Goal: Obtain resource: Obtain resource

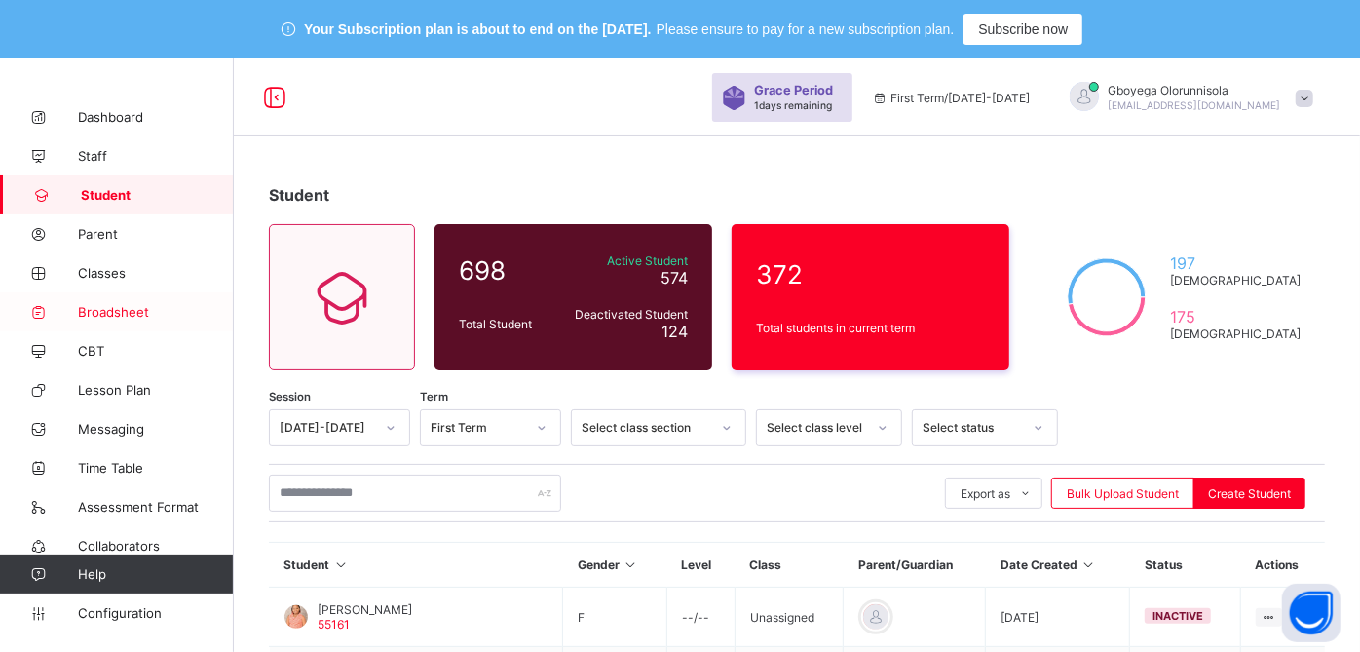
click at [135, 313] on span "Broadsheet" at bounding box center [156, 312] width 156 height 16
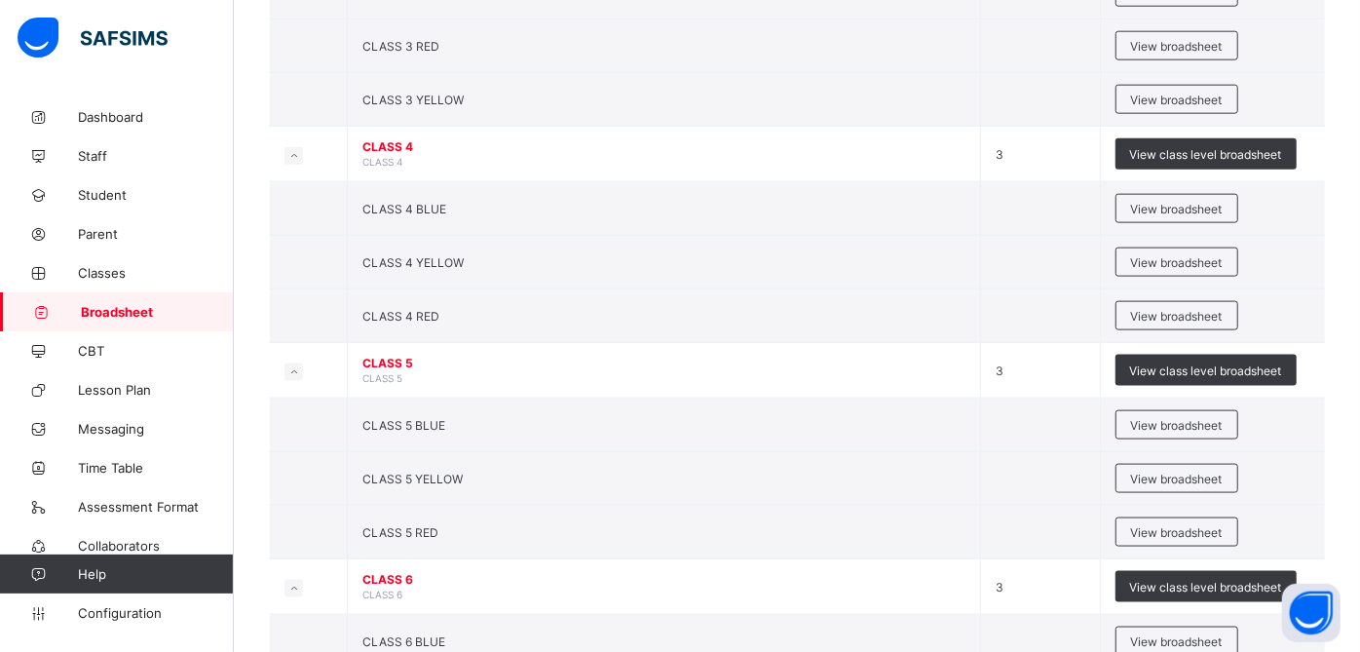
scroll to position [1613, 0]
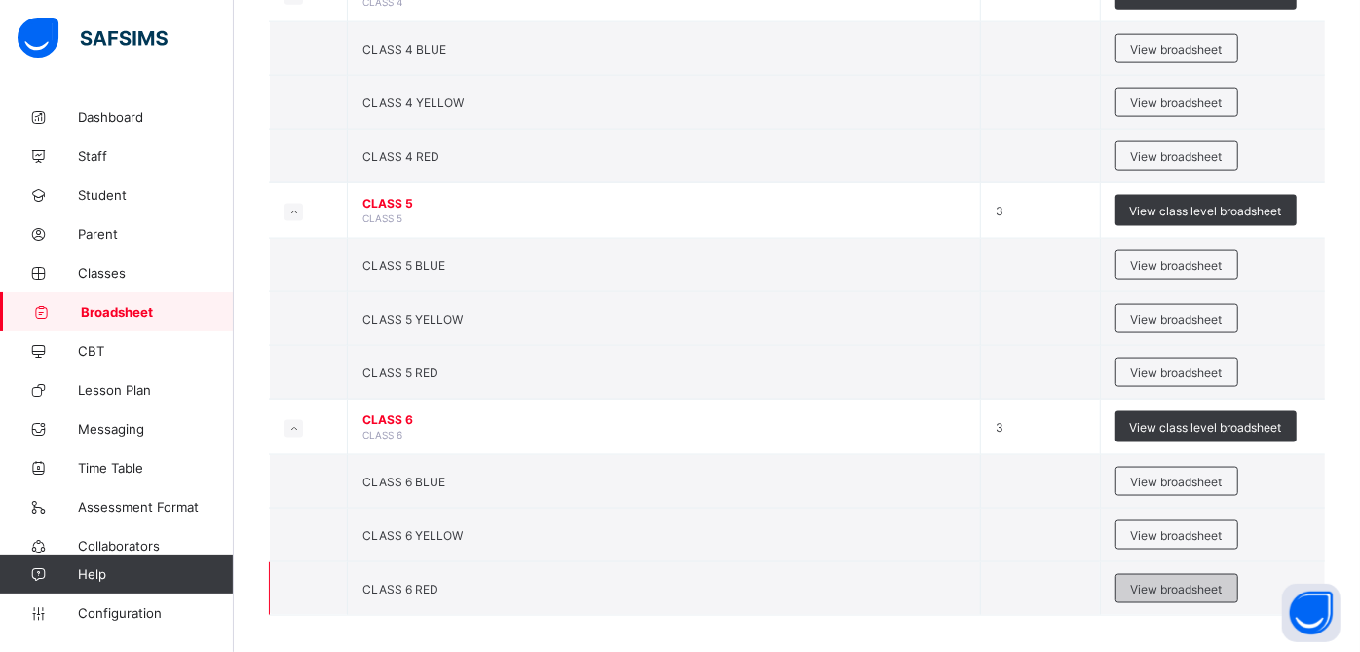
click at [1193, 582] on span "View broadsheet" at bounding box center [1177, 589] width 92 height 15
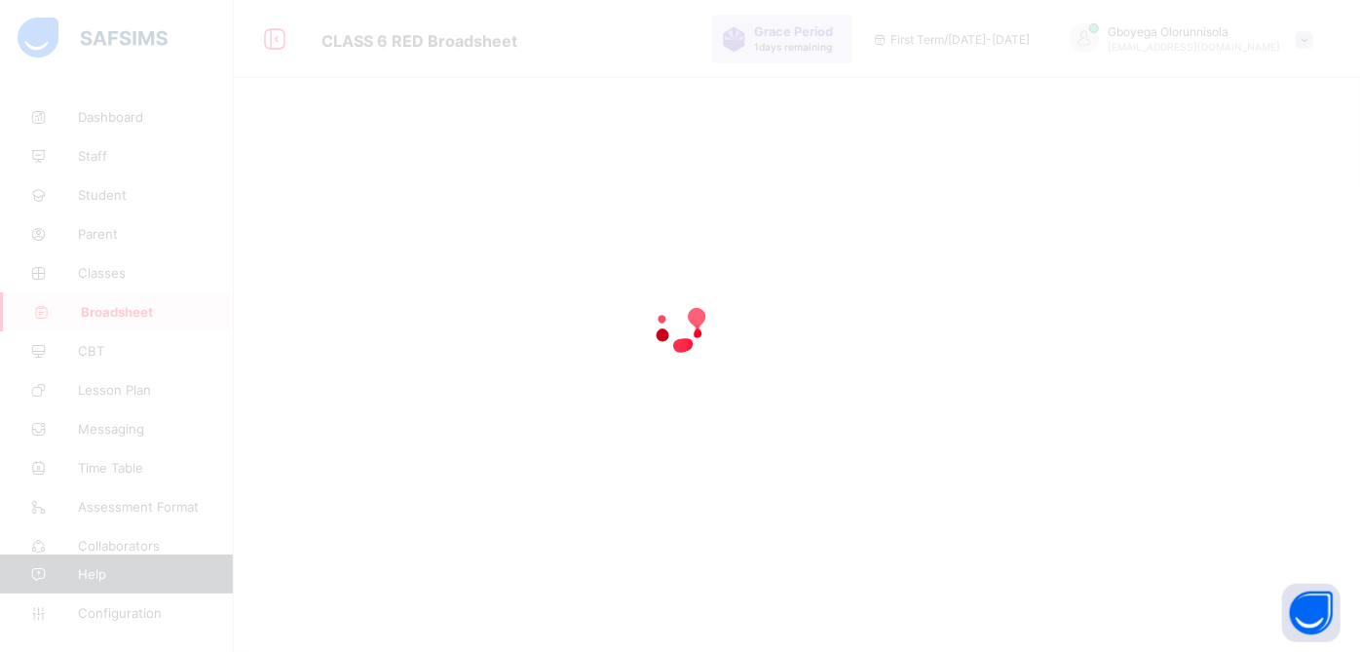
scroll to position [179, 0]
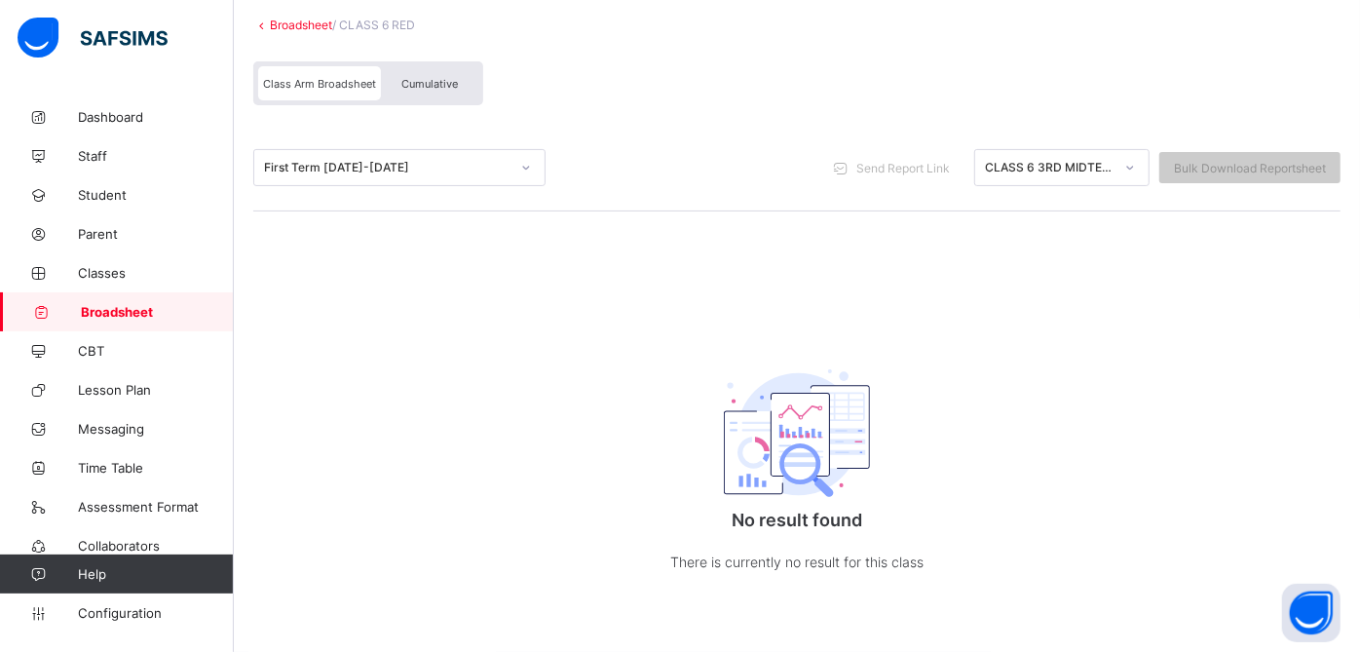
click at [300, 21] on link "Broadsheet" at bounding box center [301, 25] width 62 height 15
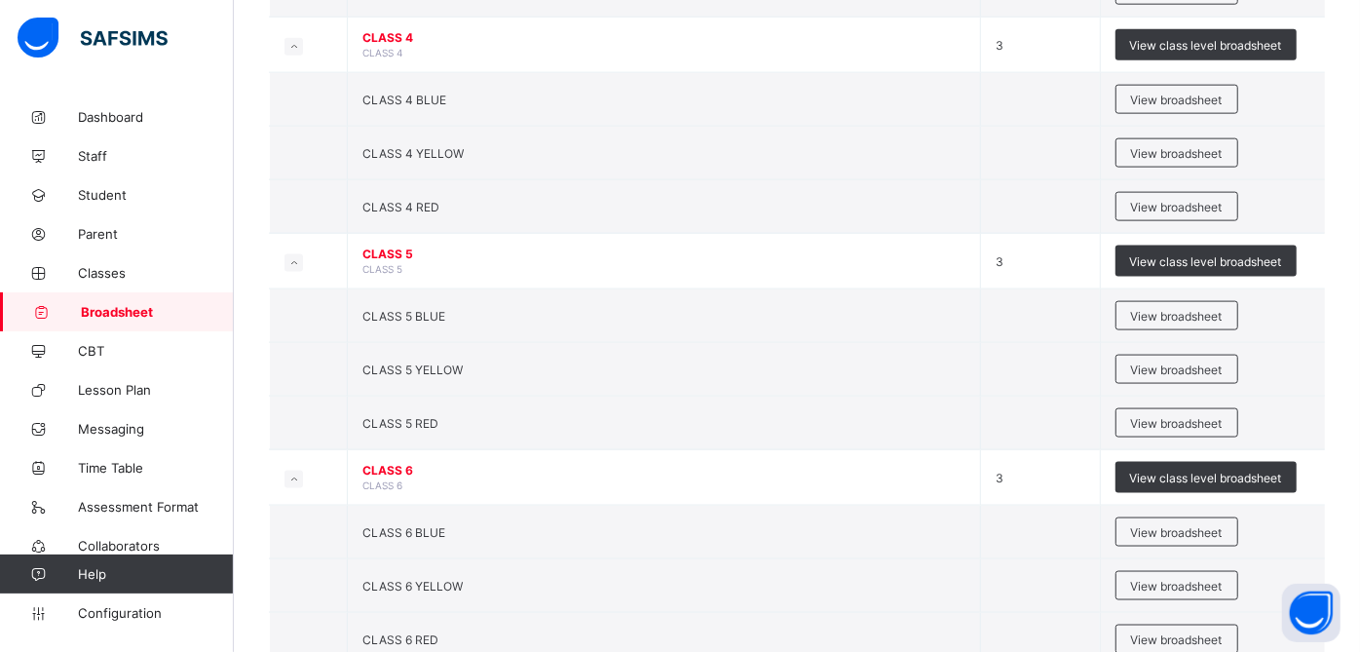
scroll to position [1613, 0]
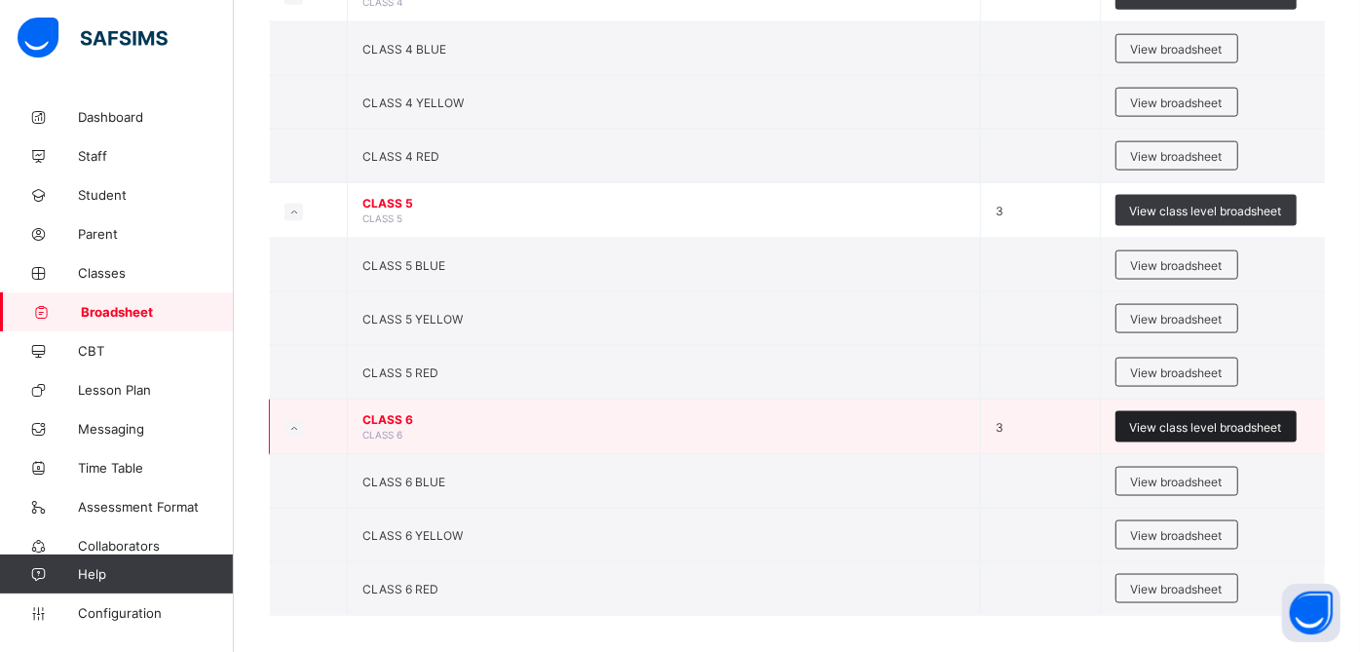
click at [1219, 420] on span "View class level broadsheet" at bounding box center [1206, 427] width 152 height 15
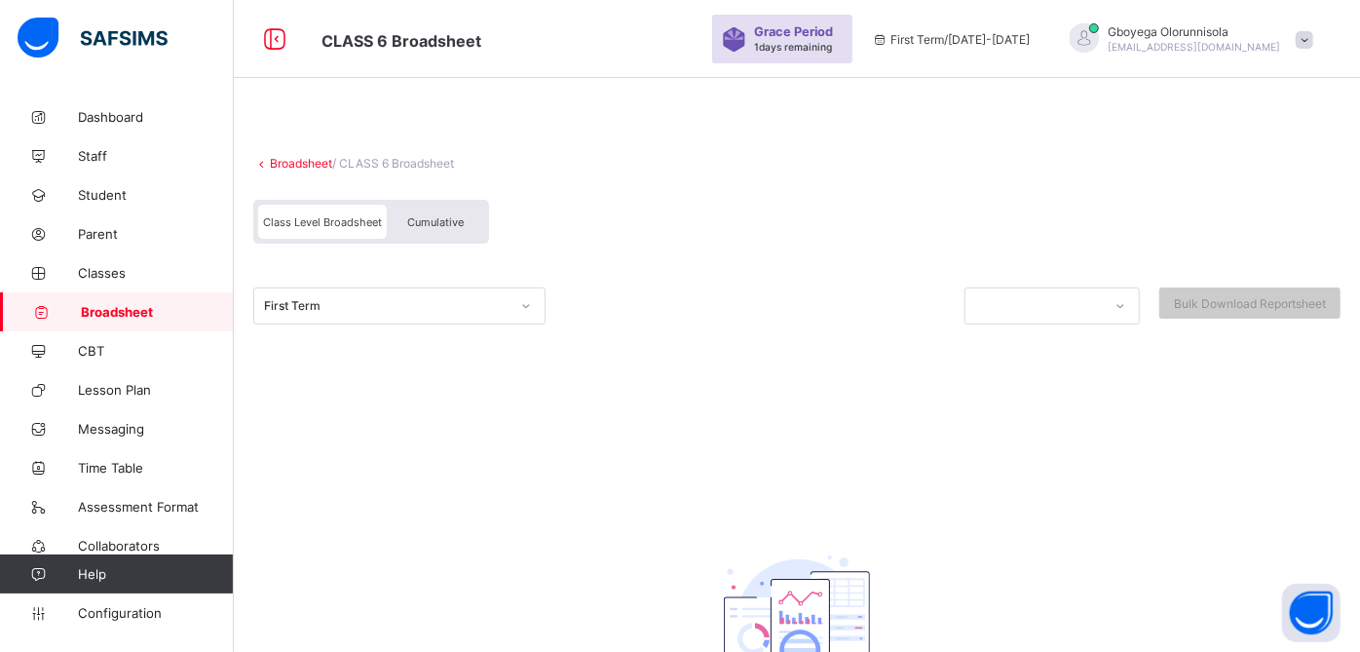
scroll to position [247, 0]
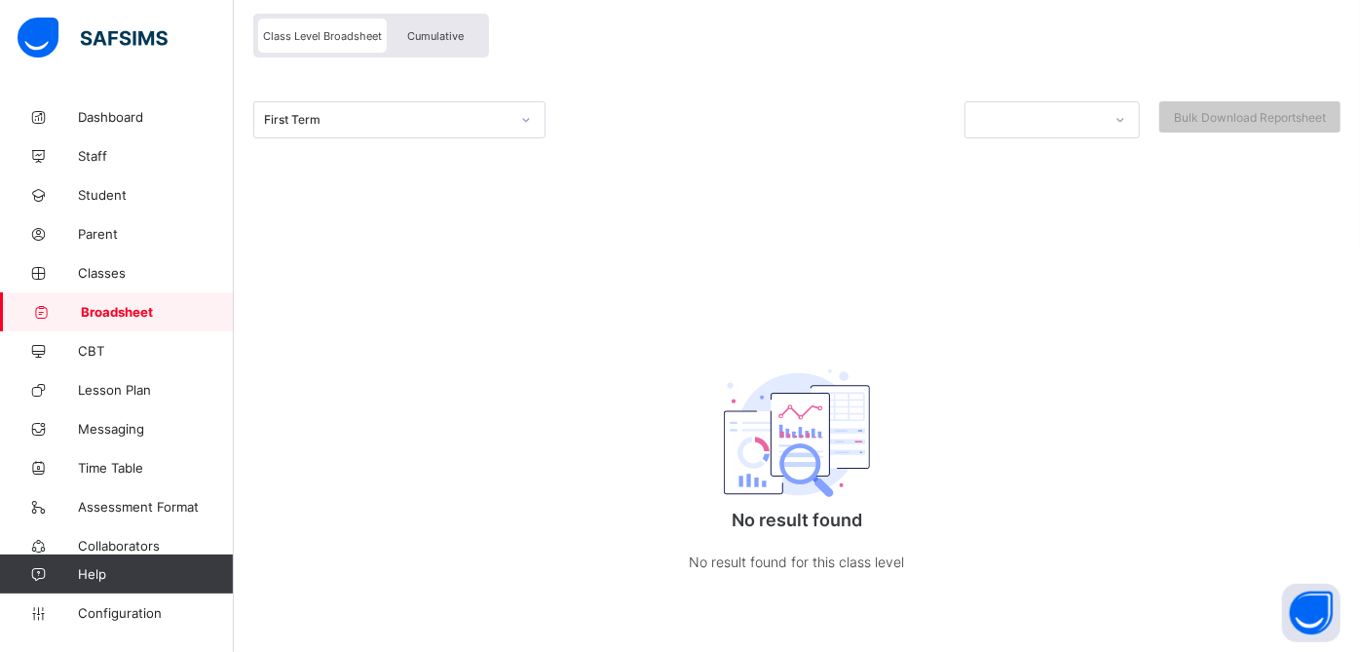
click at [441, 40] on div "Cumulative" at bounding box center [435, 36] width 97 height 34
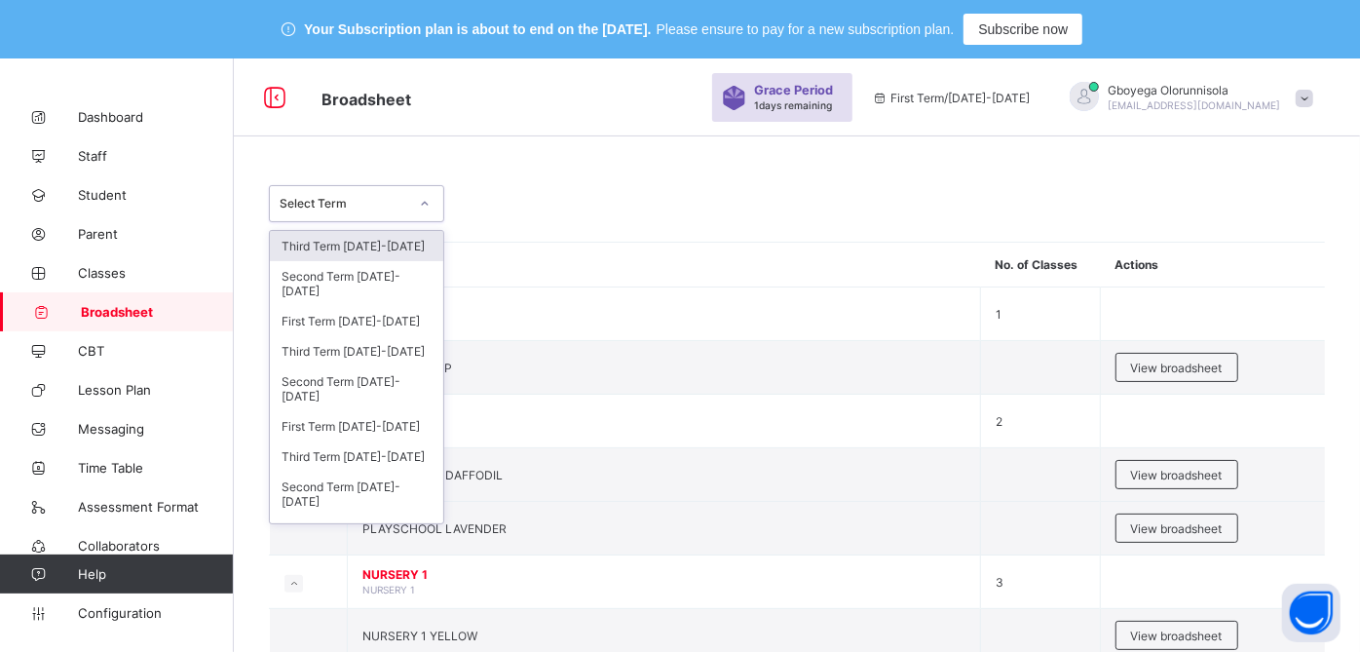
click at [371, 208] on div "Select Term" at bounding box center [344, 204] width 129 height 15
click at [372, 354] on div "Third Term [DATE]-[DATE]" at bounding box center [356, 351] width 173 height 30
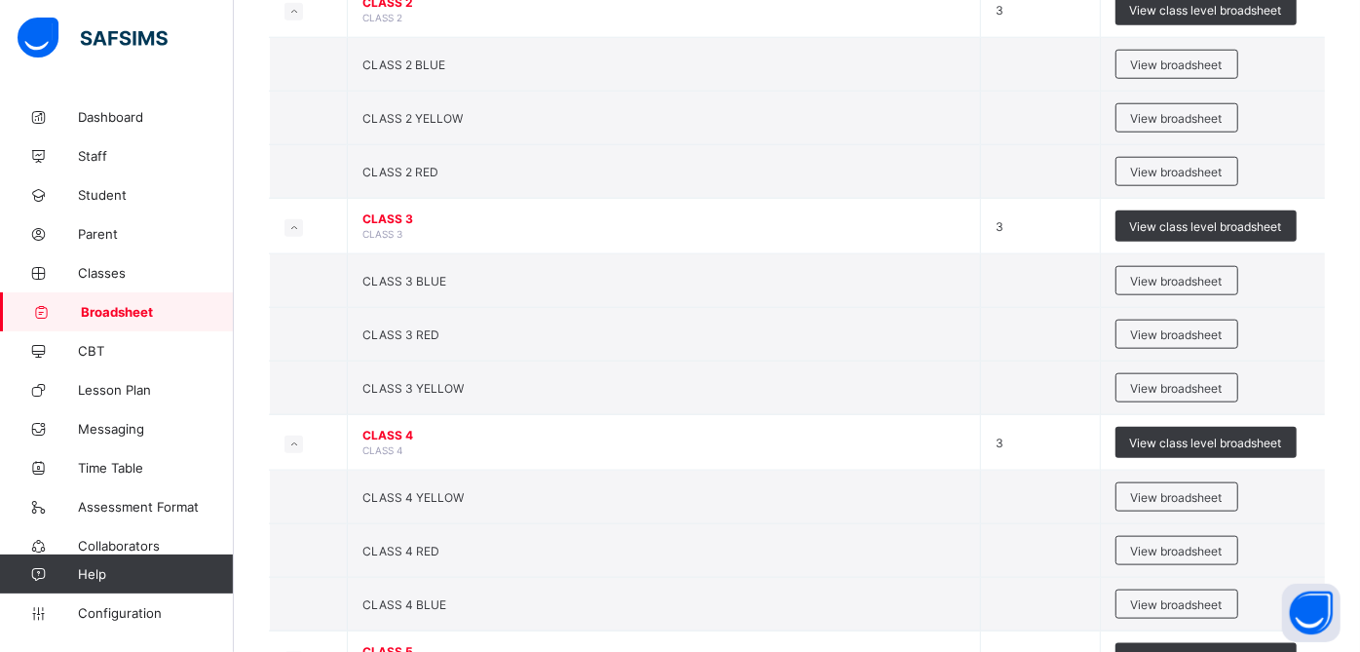
scroll to position [1627, 0]
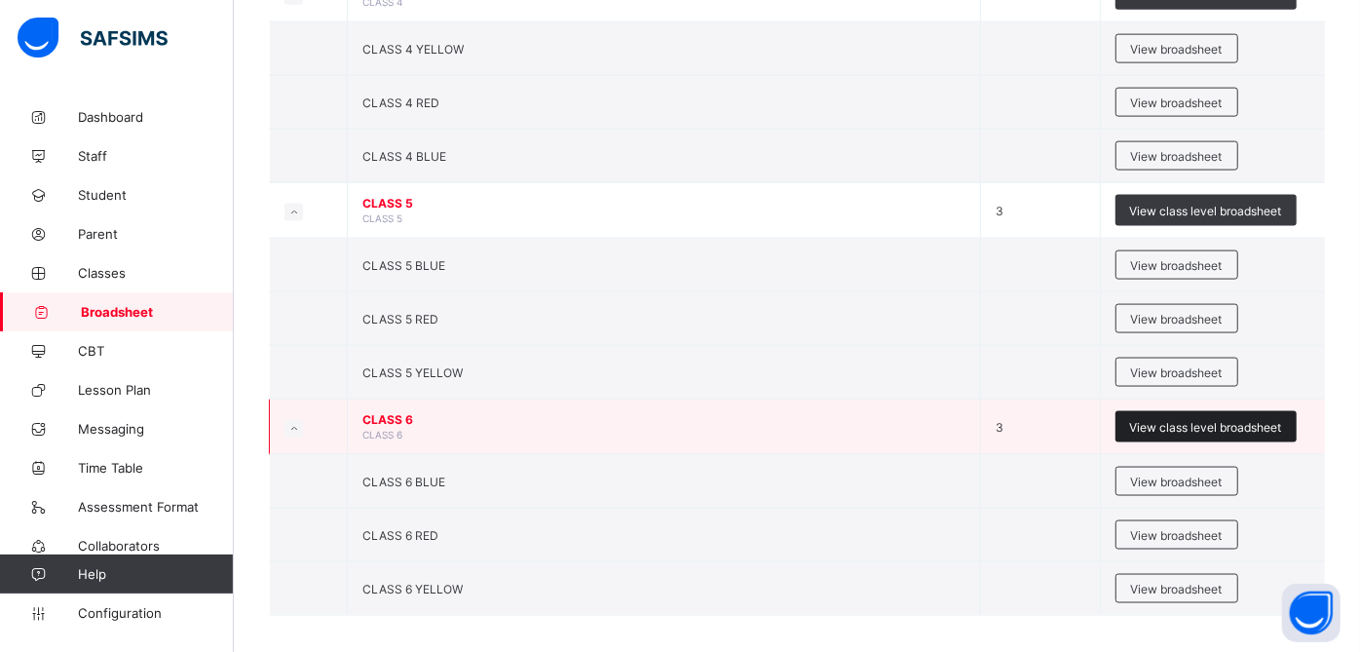
click at [1241, 420] on span "View class level broadsheet" at bounding box center [1206, 427] width 152 height 15
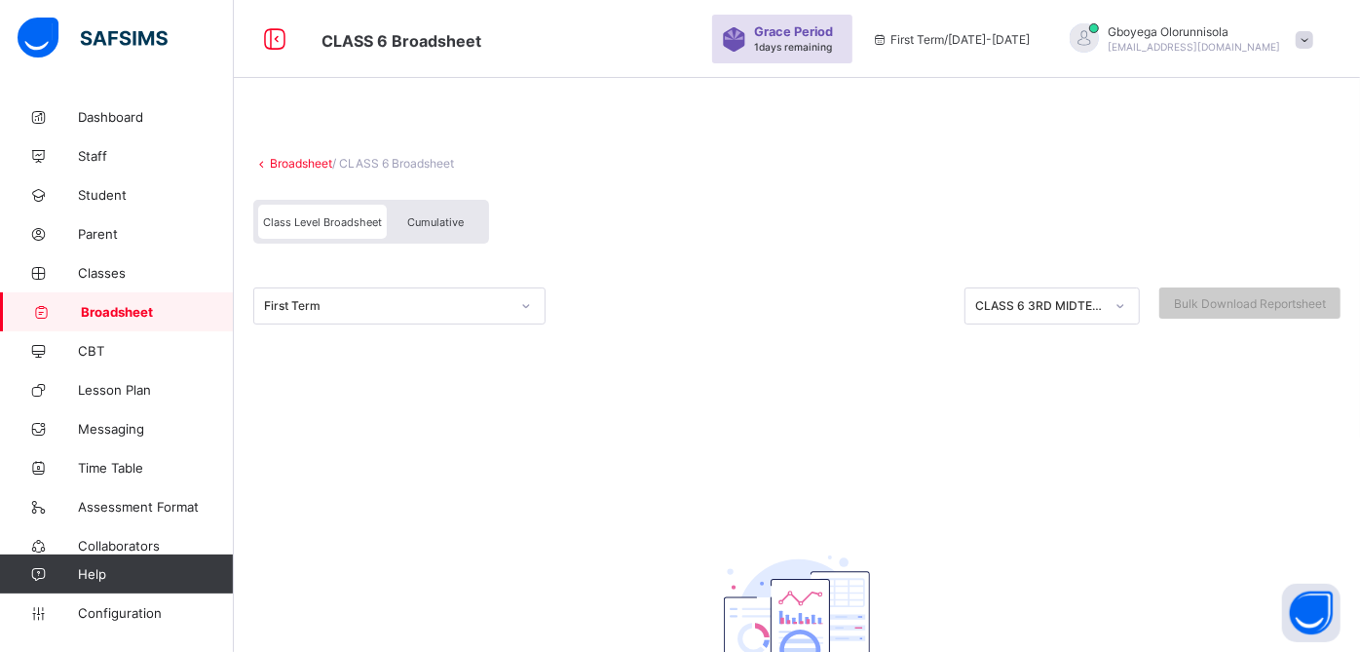
scroll to position [247, 0]
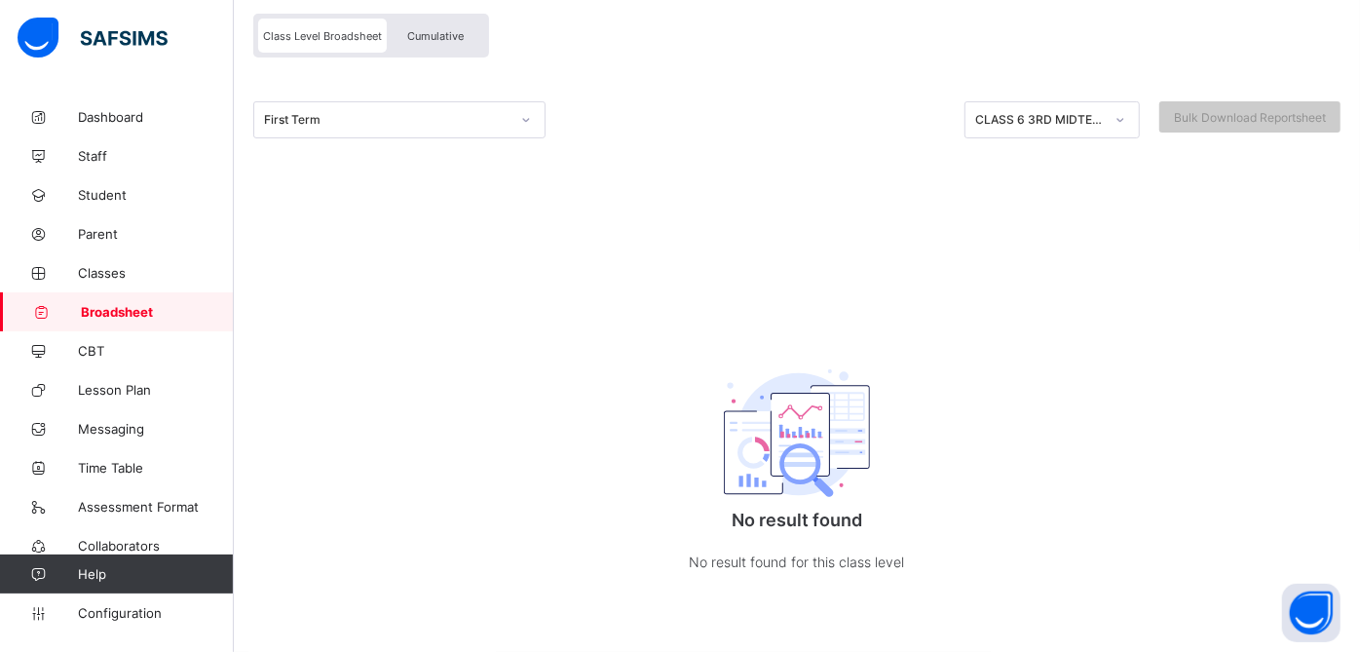
click at [437, 30] on span "Cumulative" at bounding box center [435, 36] width 57 height 14
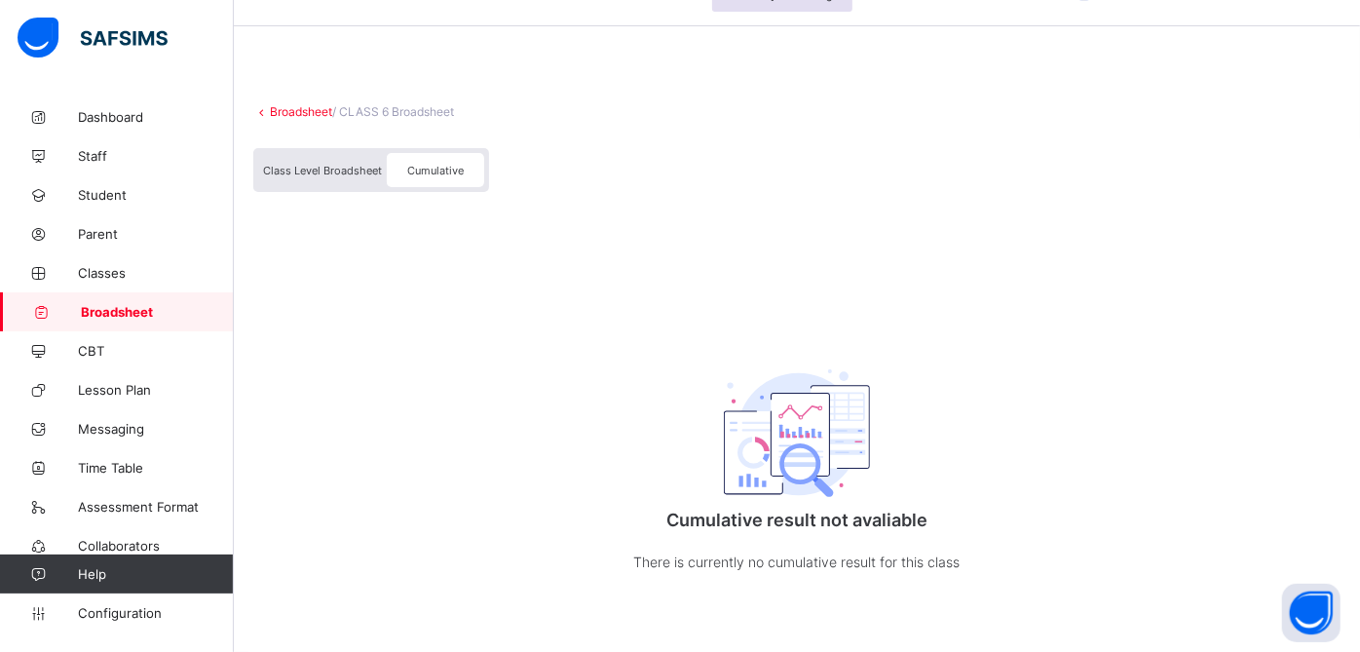
scroll to position [0, 0]
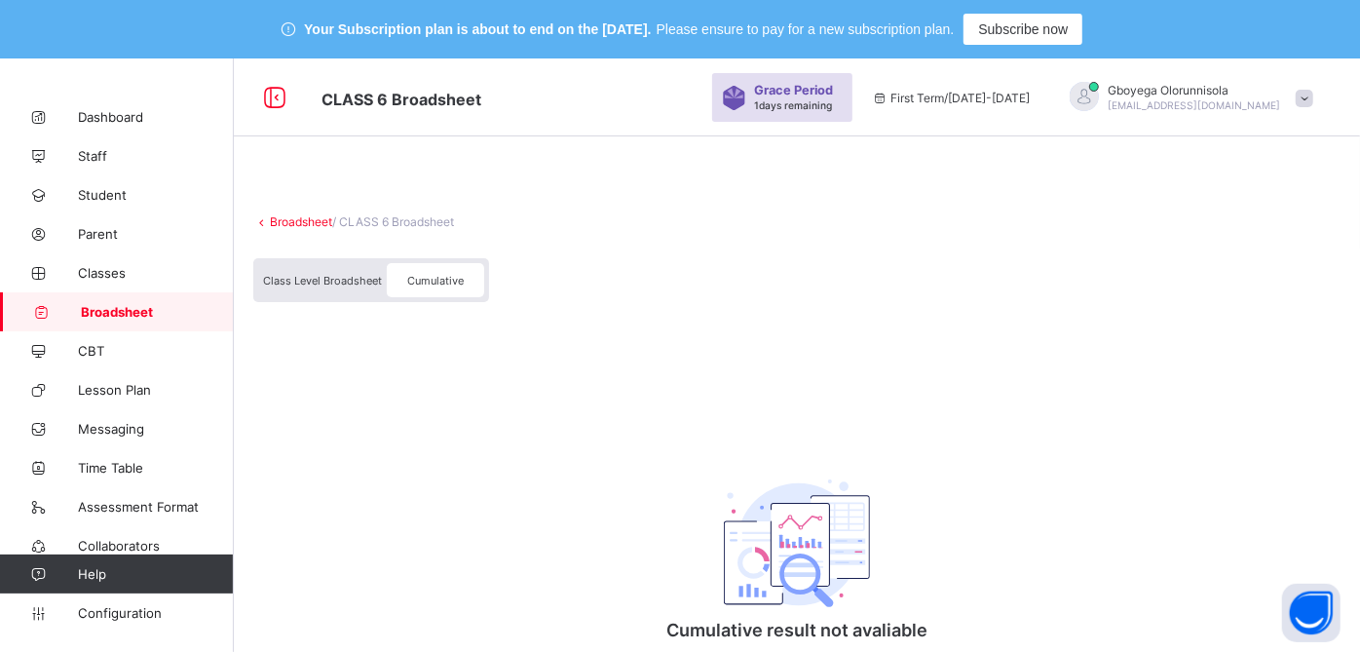
click at [417, 286] on span "Cumulative" at bounding box center [435, 281] width 57 height 14
click at [314, 276] on span "Class Level Broadsheet" at bounding box center [322, 281] width 119 height 14
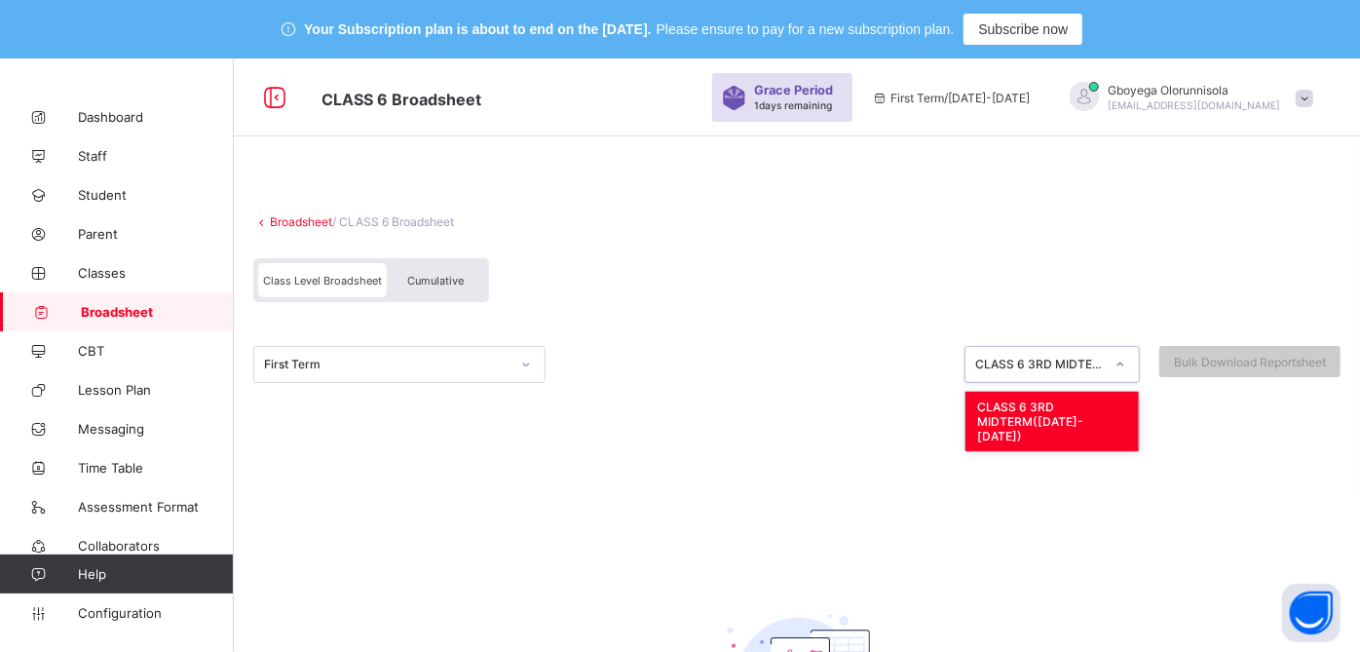
click at [1057, 376] on div "CLASS 6 3RD MIDTERM([DATE]-[DATE])" at bounding box center [1034, 364] width 136 height 27
click at [317, 219] on link "Broadsheet" at bounding box center [301, 221] width 62 height 15
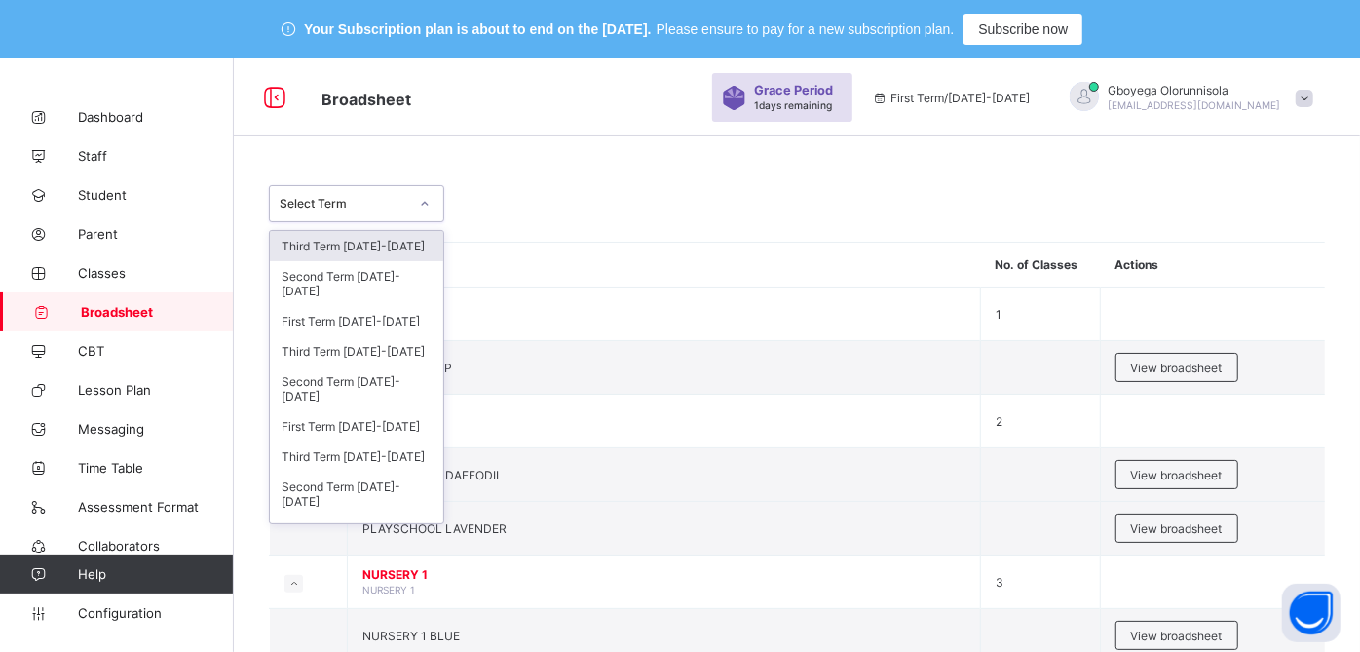
click at [372, 203] on div "Select Term" at bounding box center [344, 204] width 129 height 15
click at [375, 345] on div "Third Term [DATE]-[DATE]" at bounding box center [356, 351] width 173 height 30
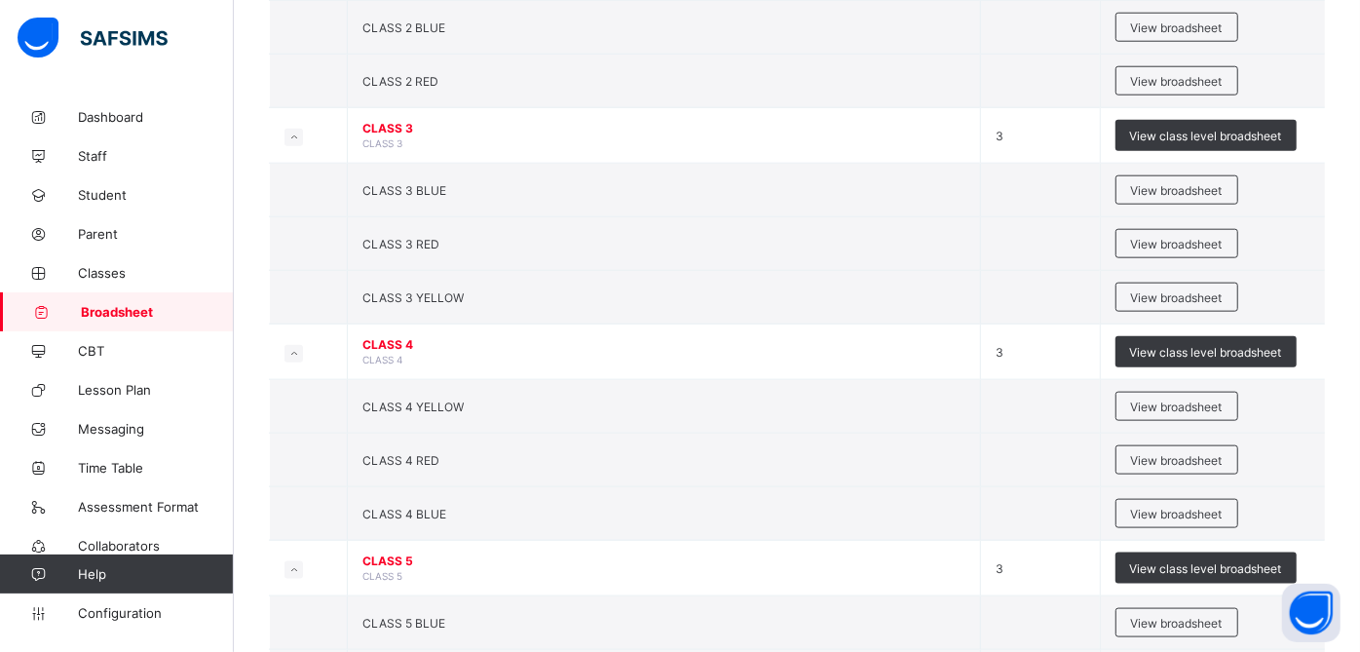
scroll to position [1627, 0]
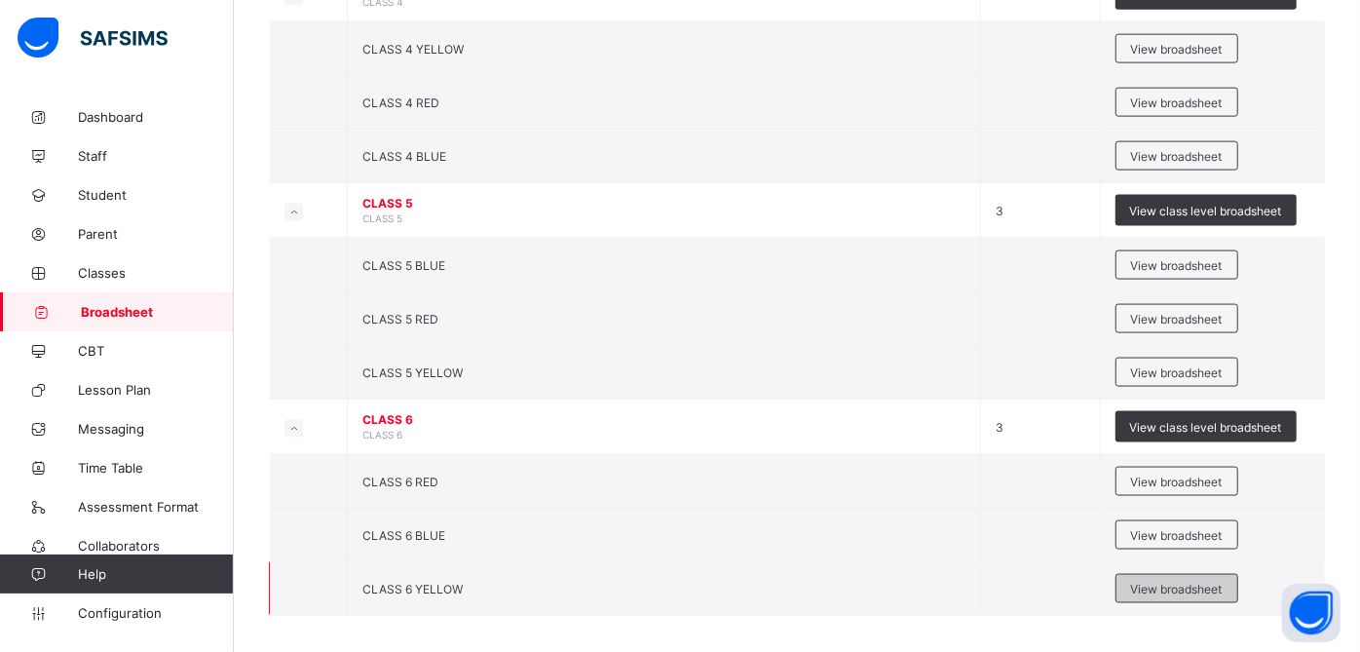
click at [1217, 582] on span "View broadsheet" at bounding box center [1177, 589] width 92 height 15
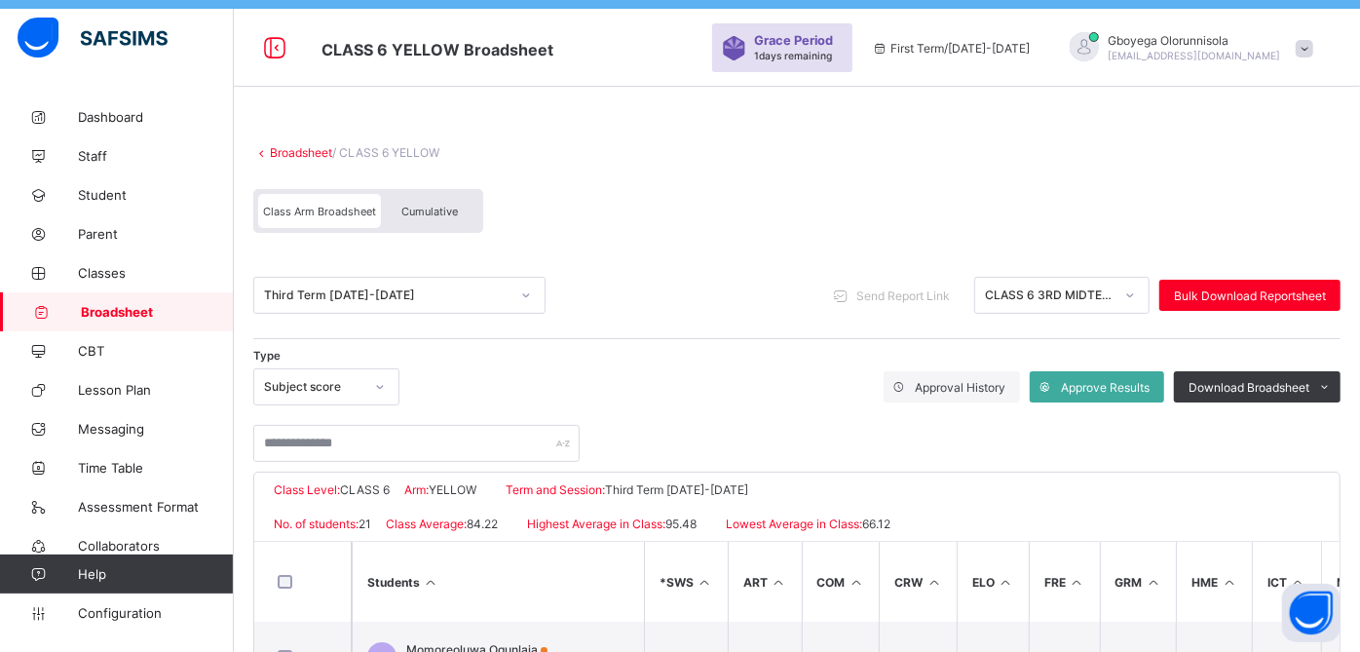
scroll to position [48, 0]
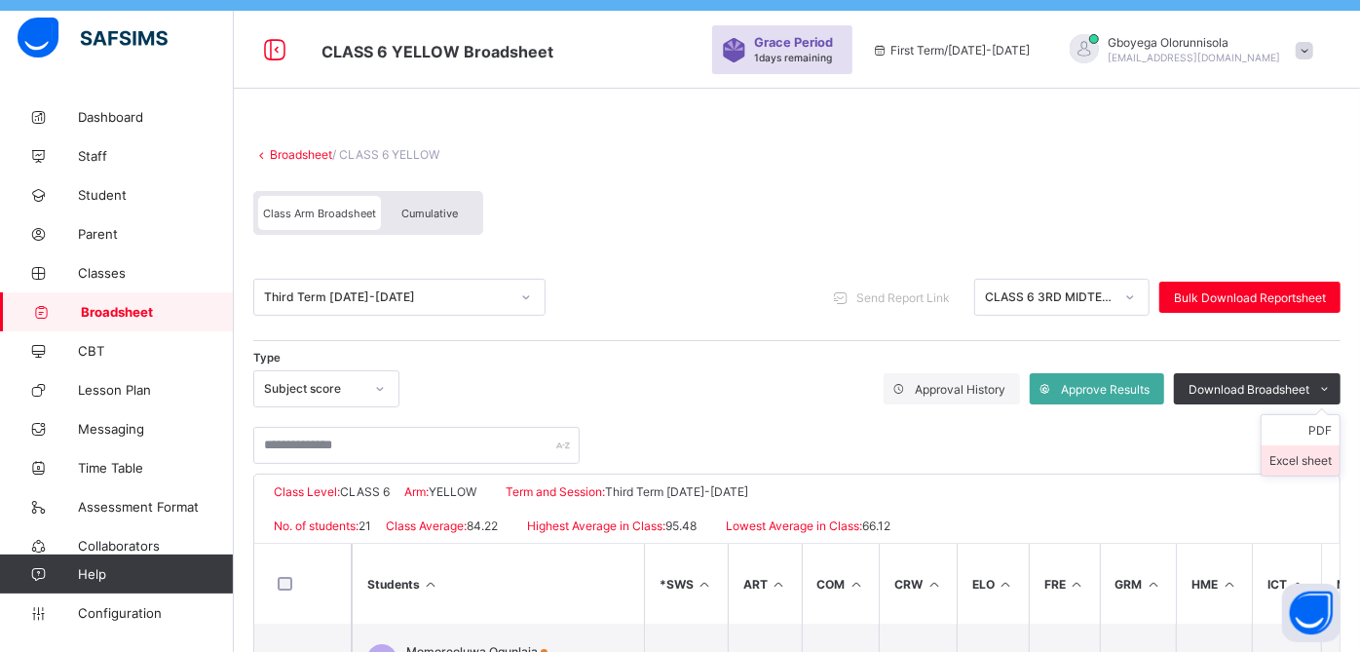
click at [1323, 458] on li "Excel sheet" at bounding box center [1301, 460] width 78 height 30
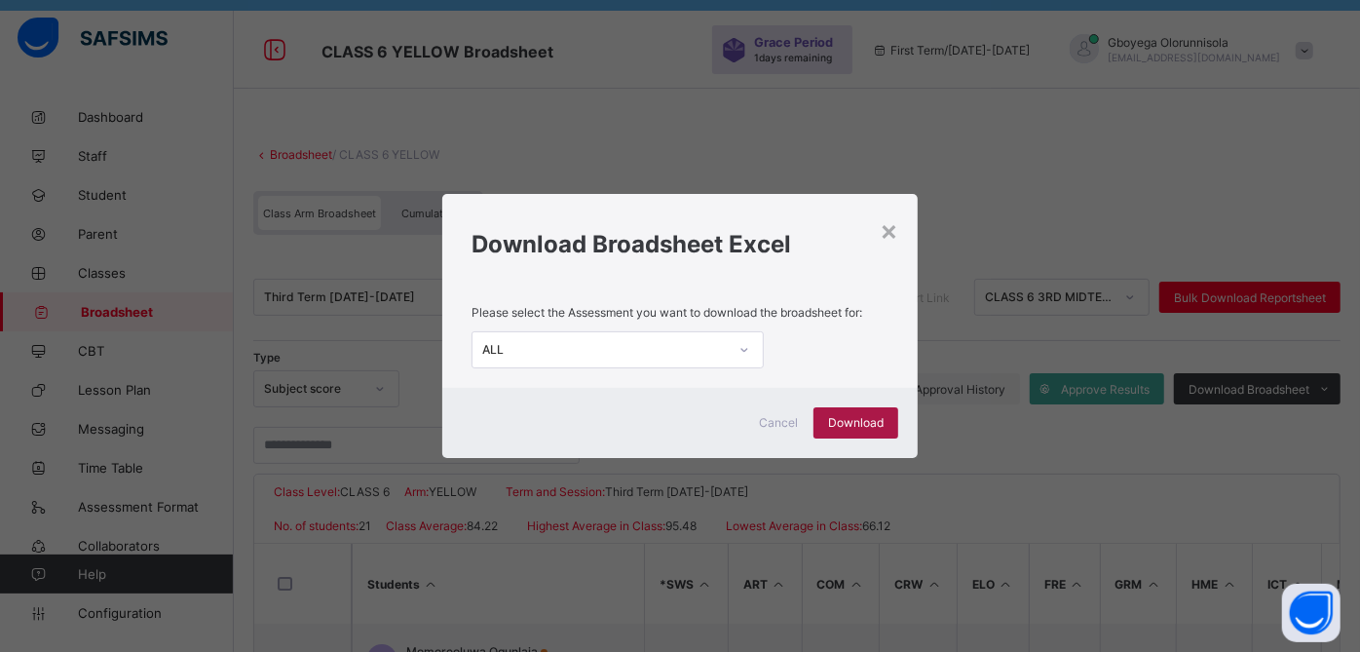
click at [859, 413] on div "Download" at bounding box center [856, 422] width 85 height 31
click at [687, 125] on div "× Download Broadsheet Excel Please select the Assessment you want to download t…" at bounding box center [680, 326] width 1360 height 652
click at [890, 239] on div "×" at bounding box center [889, 229] width 19 height 33
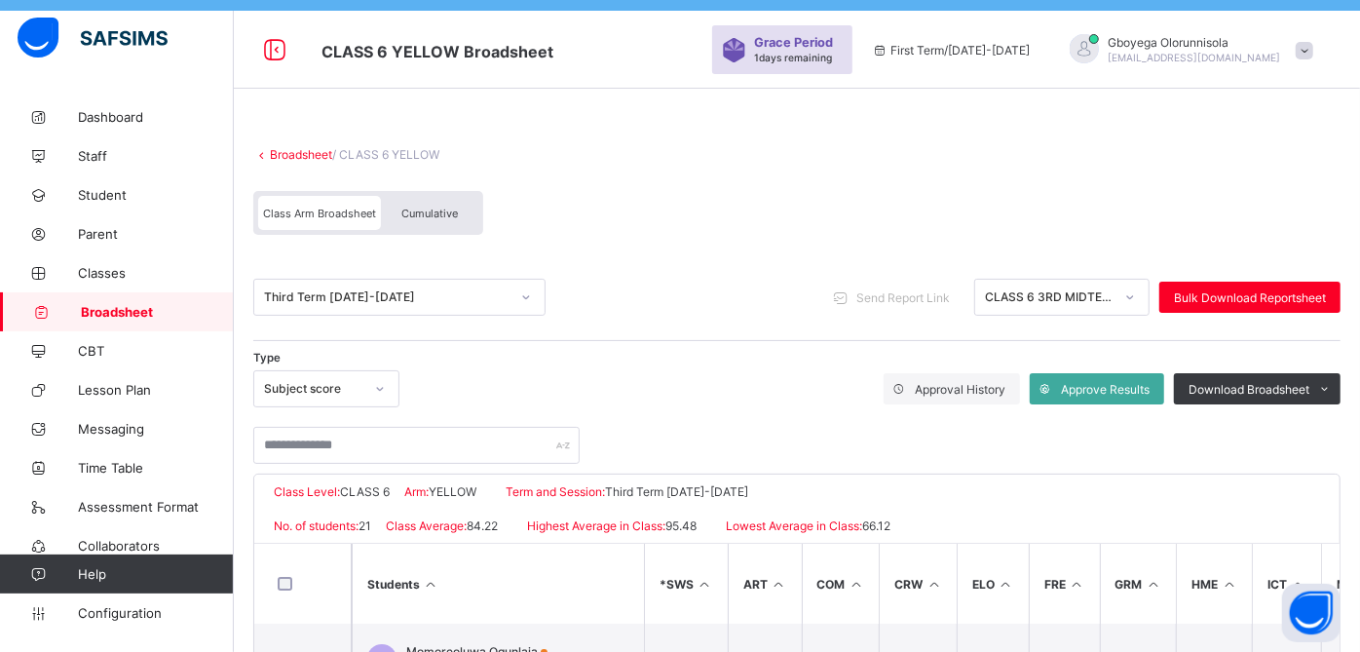
click at [303, 153] on link "Broadsheet" at bounding box center [301, 154] width 62 height 15
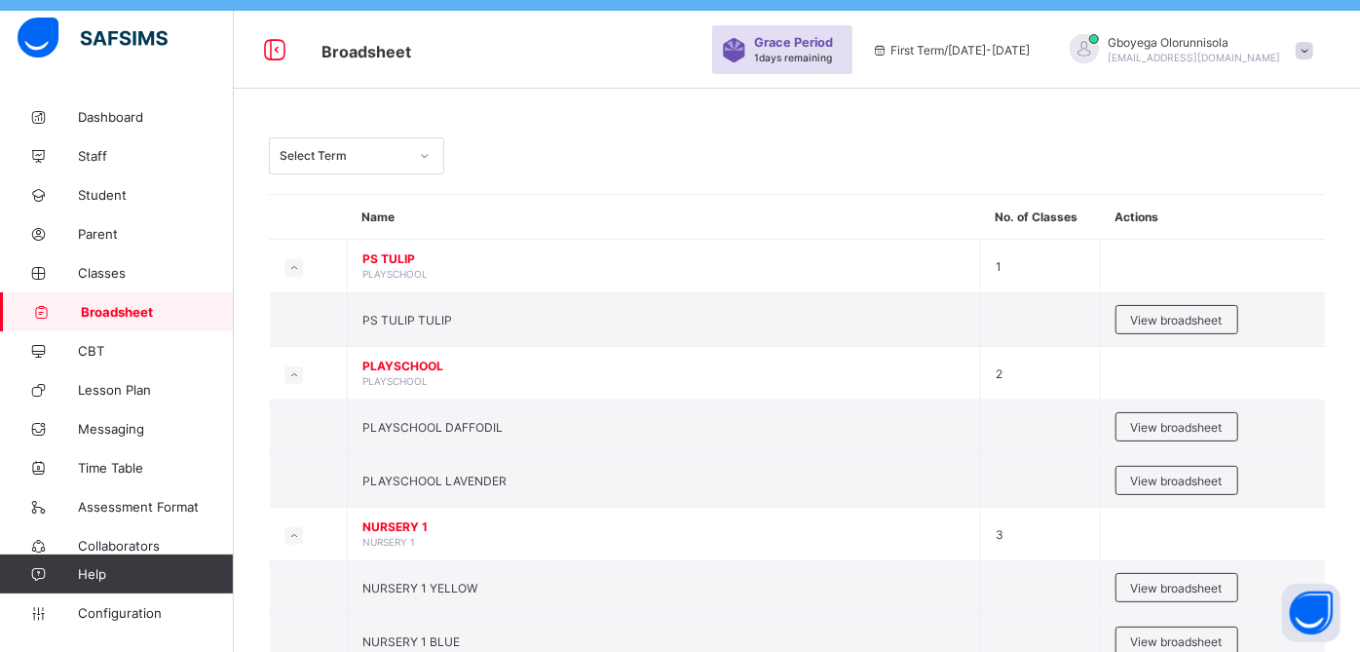
click at [383, 153] on div "Select Term" at bounding box center [344, 156] width 129 height 15
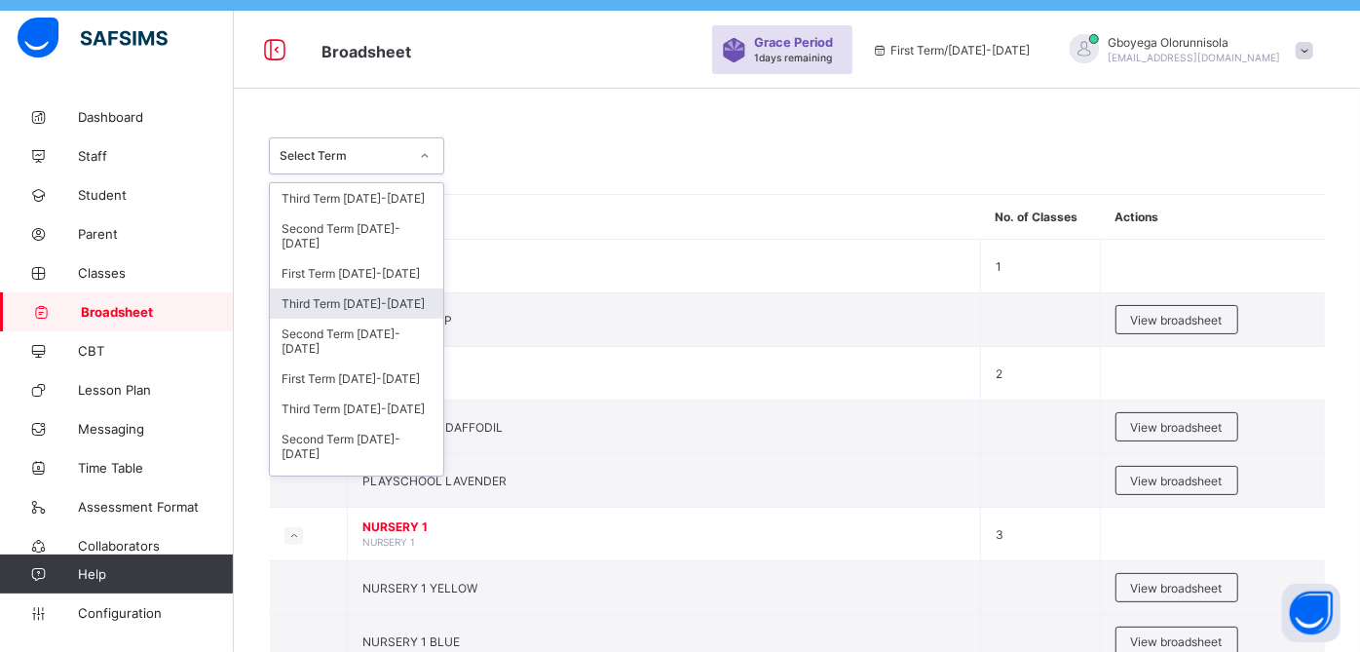
click at [372, 303] on div "Third Term [DATE]-[DATE]" at bounding box center [356, 303] width 173 height 30
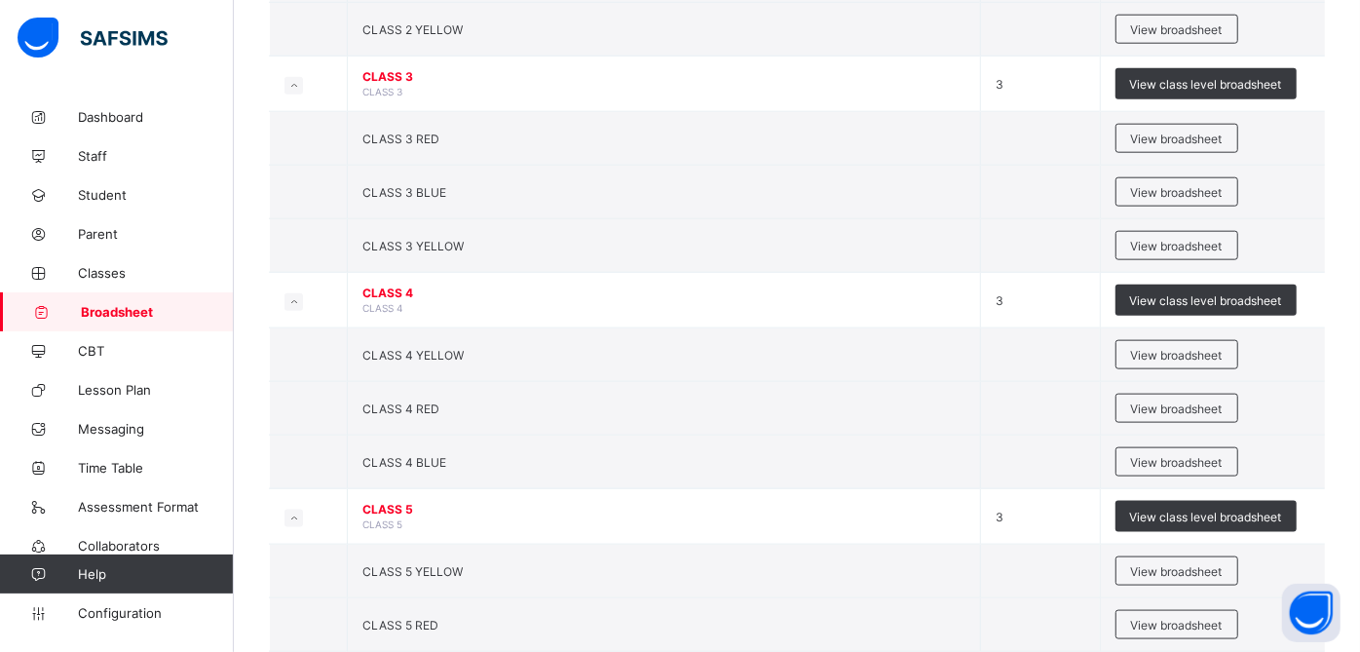
scroll to position [1627, 0]
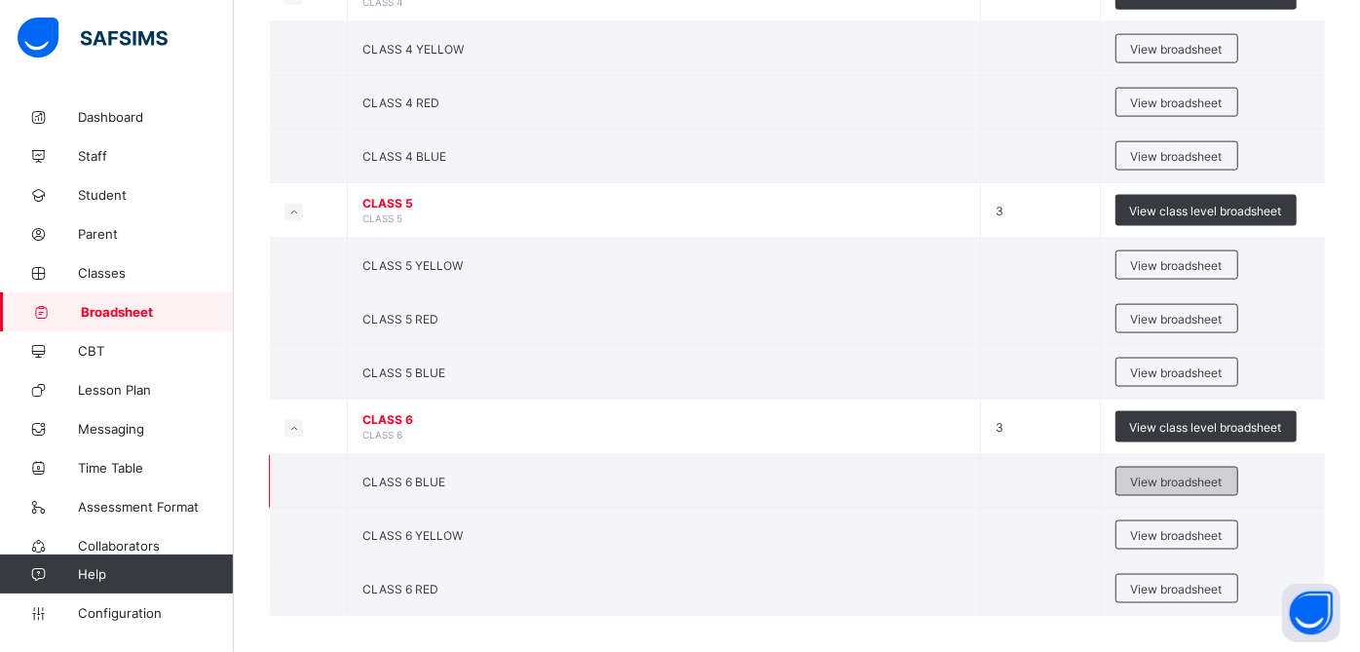
click at [1196, 475] on span "View broadsheet" at bounding box center [1177, 482] width 92 height 15
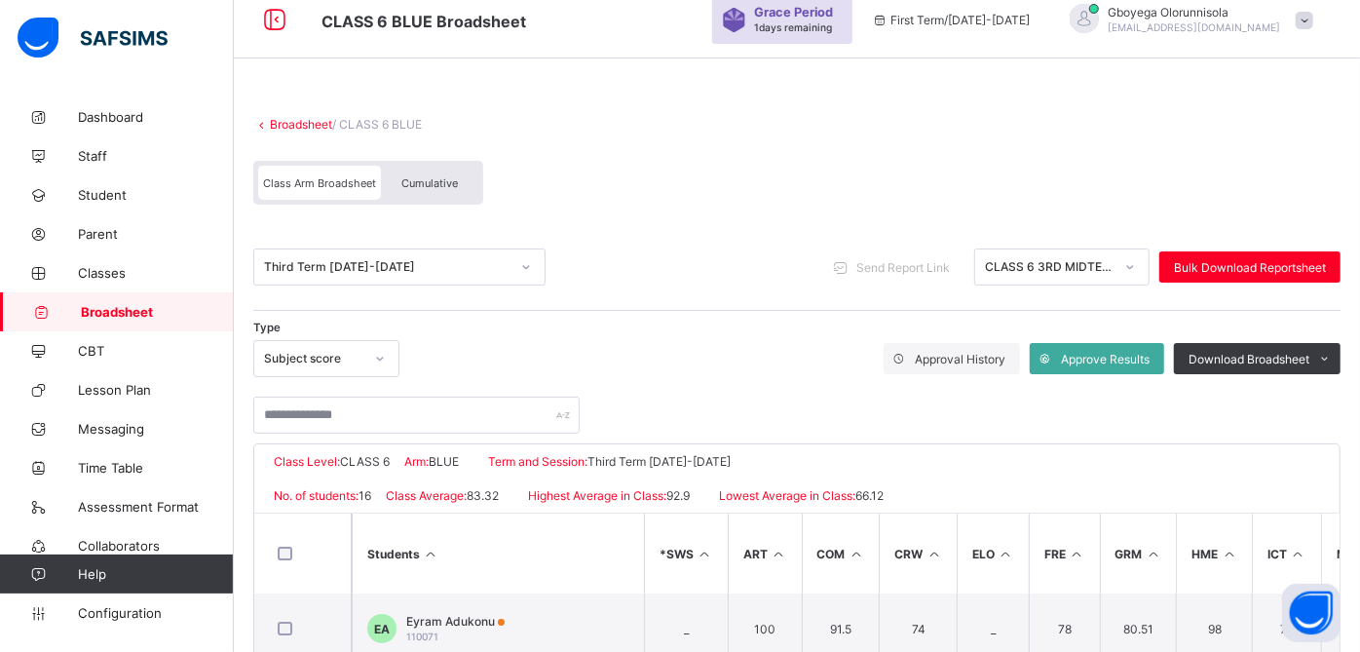
scroll to position [76, 0]
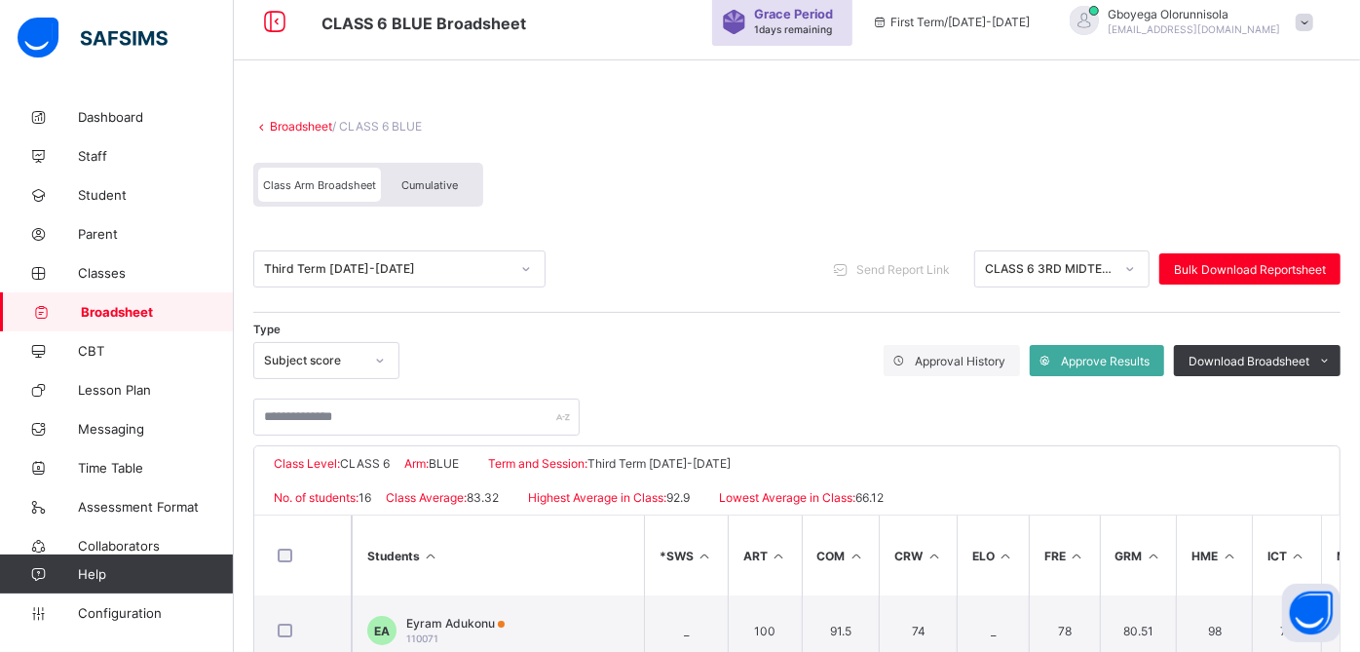
click at [1076, 267] on div "CLASS 6 3RD MIDTERM([DATE]-[DATE])" at bounding box center [1049, 269] width 129 height 15
click at [423, 182] on span "Cumulative" at bounding box center [429, 185] width 57 height 14
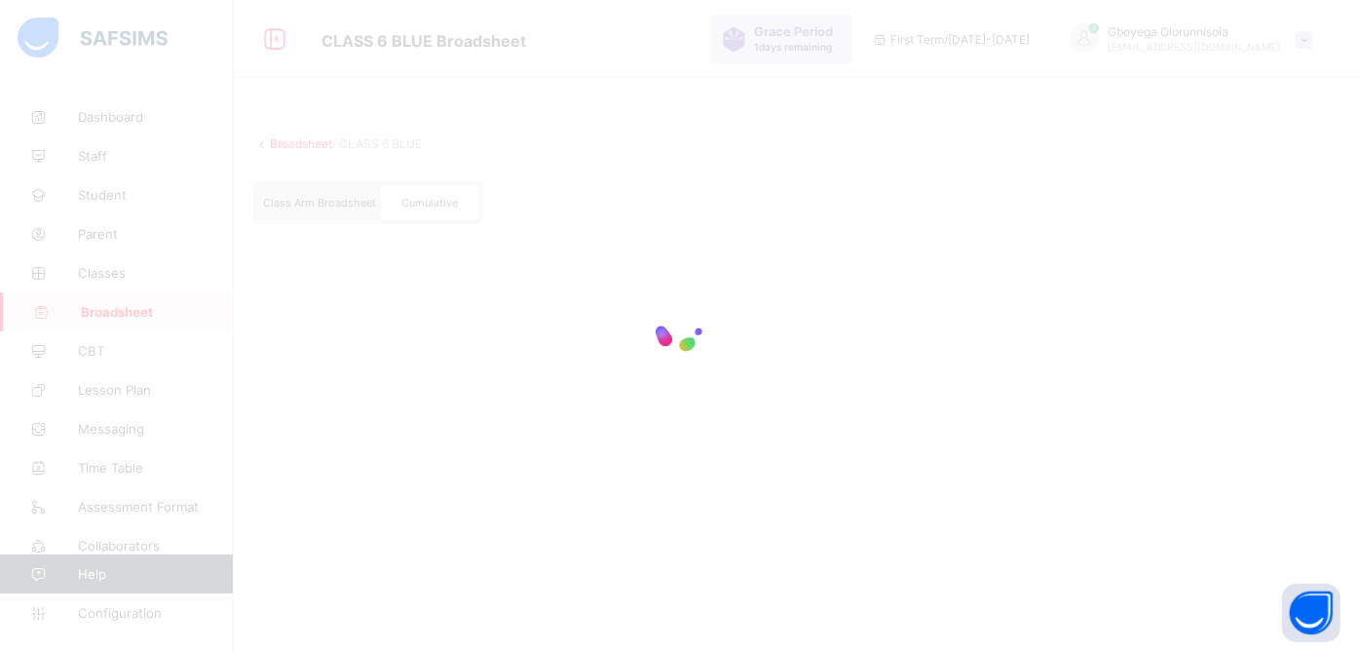
click at [423, 182] on div "Broadsheet / CLASS 6 BLUE Class Arm Broadsheet Cumulative × Download Broadsheet…" at bounding box center [797, 189] width 1126 height 185
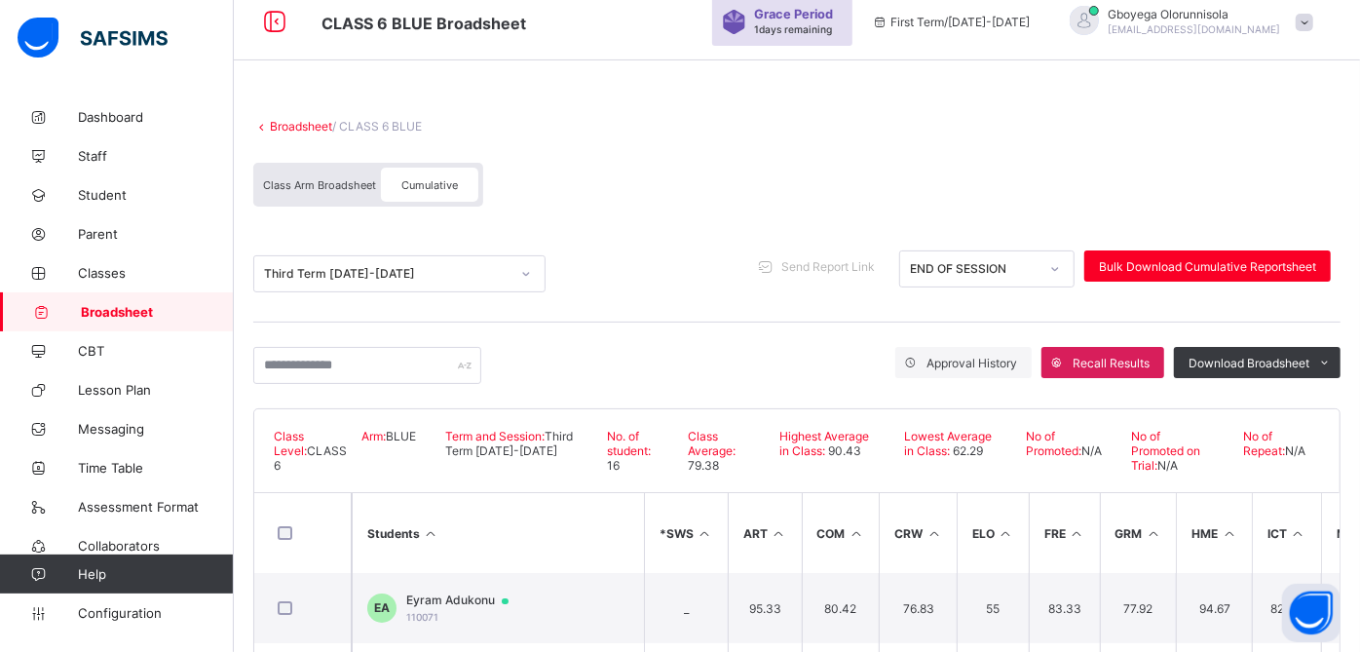
click at [114, 314] on span "Broadsheet" at bounding box center [157, 312] width 153 height 16
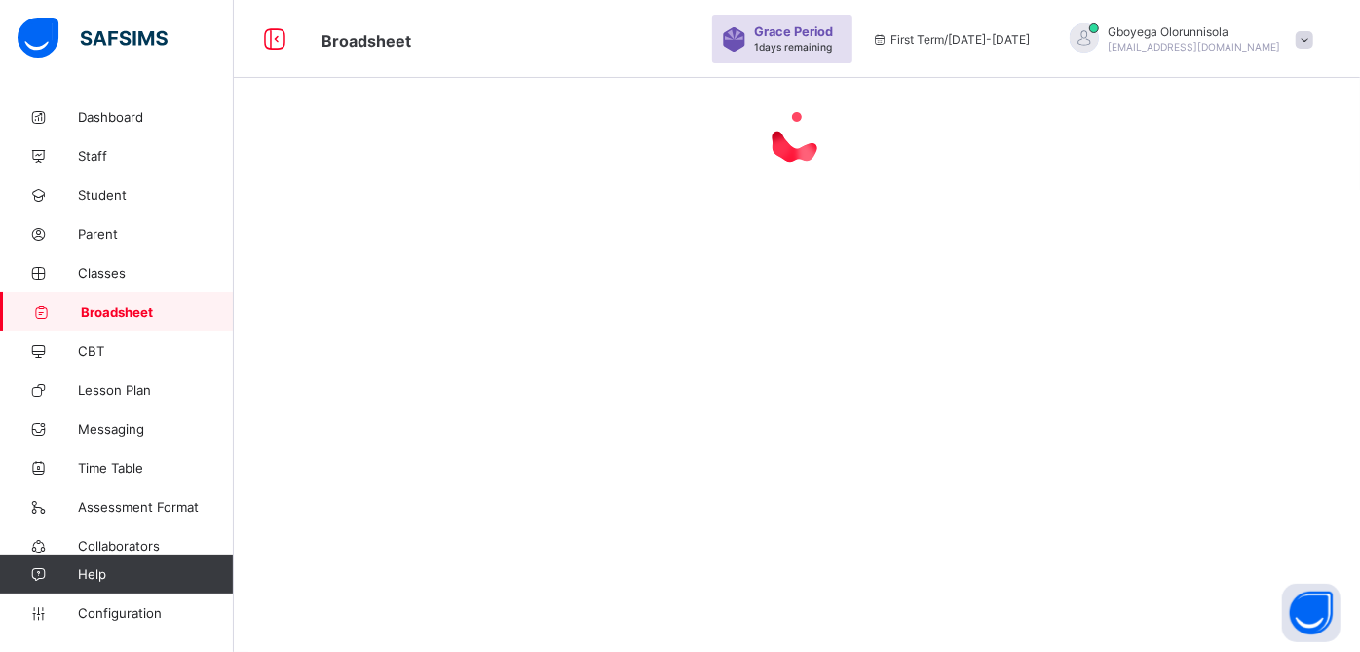
scroll to position [76, 0]
